Goal: Communication & Community: Answer question/provide support

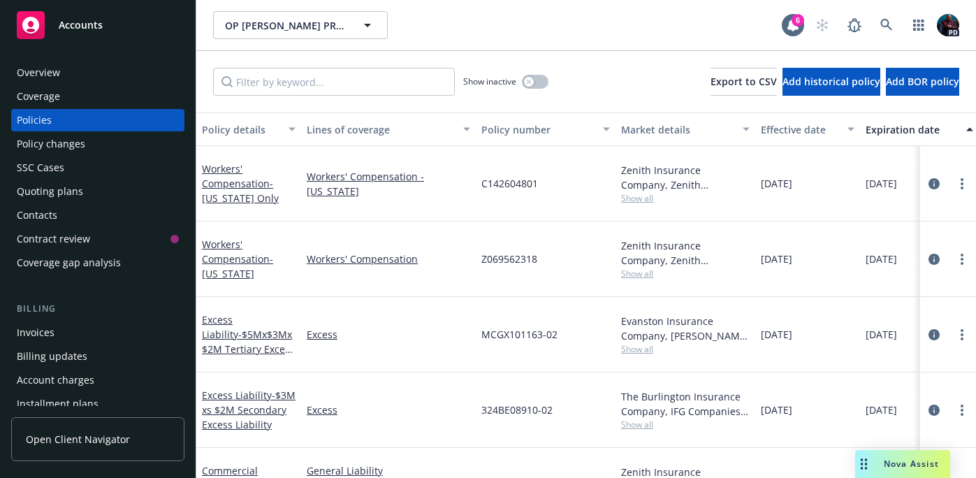
scroll to position [0, 302]
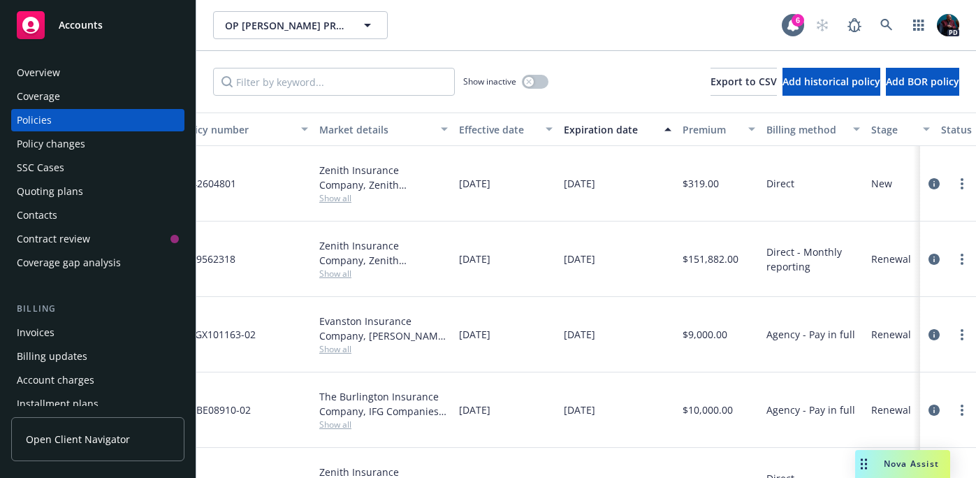
click at [899, 462] on span "Nova Assist" at bounding box center [911, 464] width 55 height 12
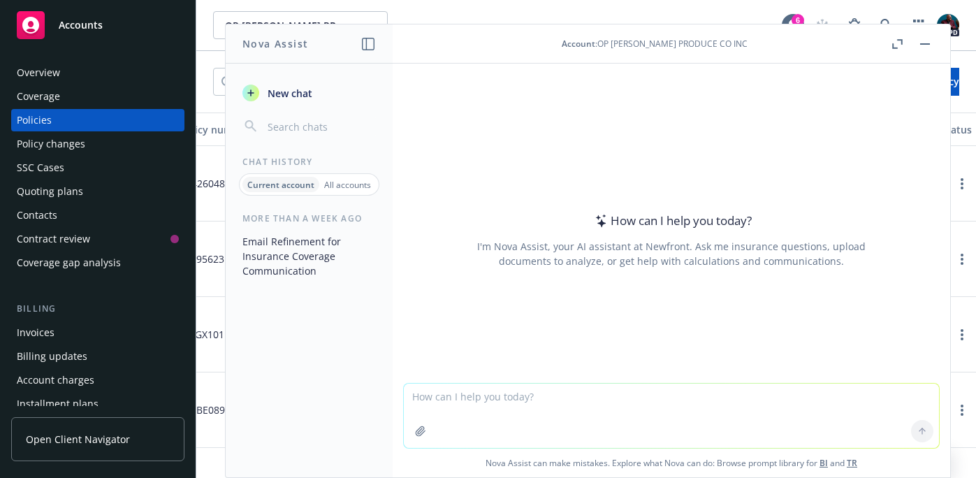
click at [514, 389] on textarea at bounding box center [671, 416] width 535 height 64
click at [514, 389] on textarea "Please review & revise the following email for grammar," at bounding box center [671, 415] width 535 height 66
click at [688, 400] on textarea "Please review & revise the following email for grammar," at bounding box center [671, 415] width 535 height 66
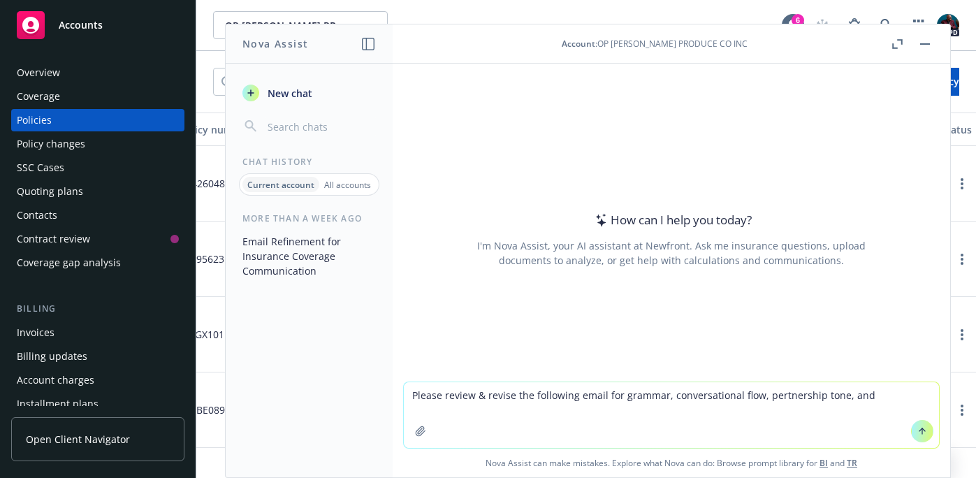
click at [768, 397] on textarea "Please review & revise the following email for grammar, conversational flow, pe…" at bounding box center [671, 415] width 535 height 66
click at [867, 396] on textarea "Please review & revise the following email for grammar, conversational flow, pa…" at bounding box center [671, 415] width 535 height 66
paste textarea "Good afternoon [PERSON_NAME], Thank you for reaching out & providing the link f…"
type textarea "Please review & revise the following email for grammar, conversational flow, pa…"
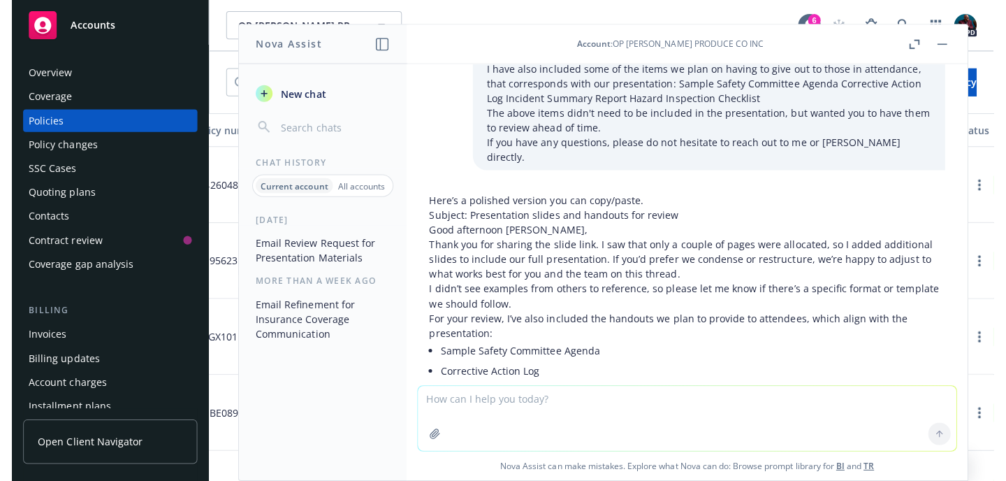
scroll to position [0, 0]
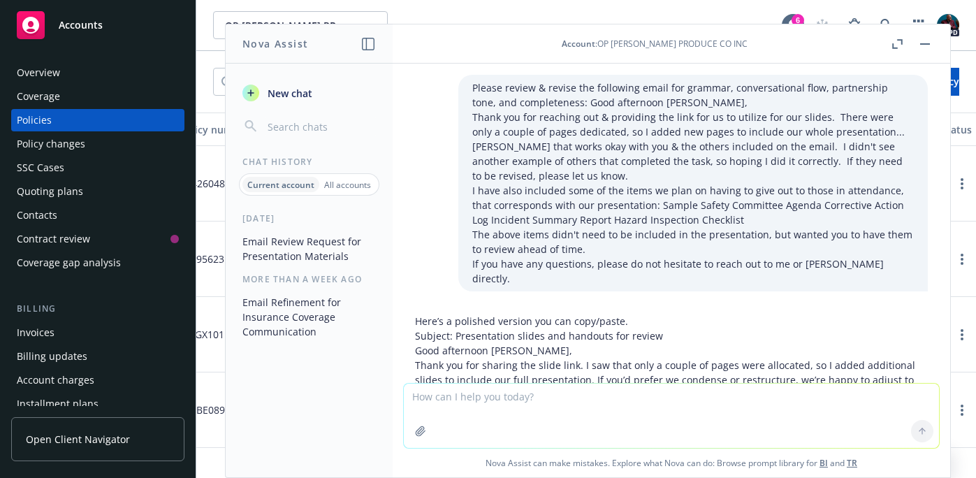
click at [929, 43] on rect "button" at bounding box center [925, 43] width 10 height 1
